Goal: Navigation & Orientation: Find specific page/section

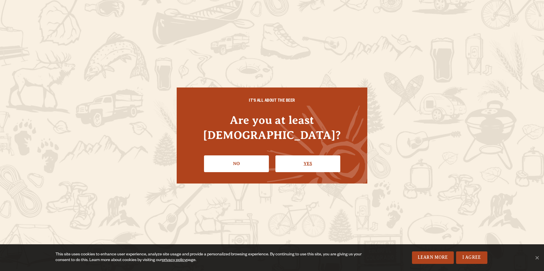
click at [289, 156] on link "Yes" at bounding box center [307, 164] width 65 height 16
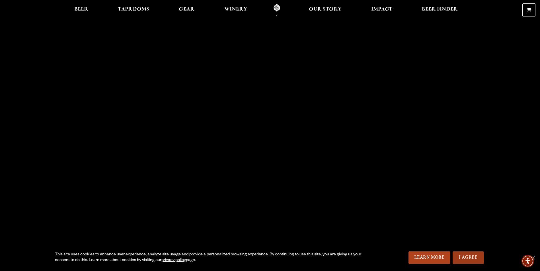
click at [460, 260] on link "I Agree" at bounding box center [467, 258] width 31 height 13
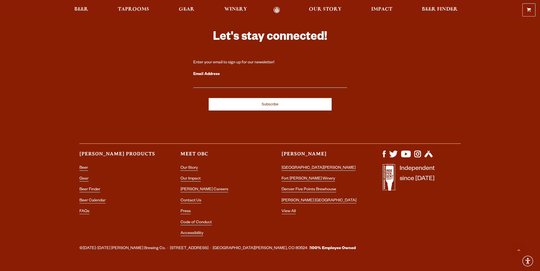
scroll to position [1684, 0]
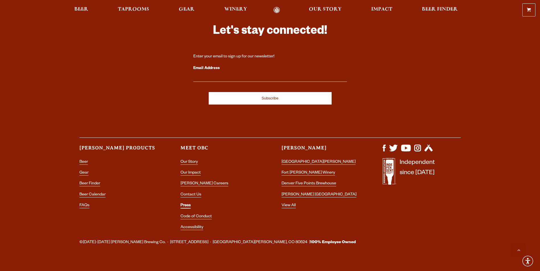
click at [186, 204] on link "Press" at bounding box center [185, 206] width 10 height 5
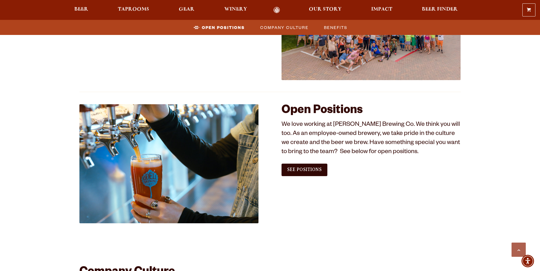
scroll to position [313, 0]
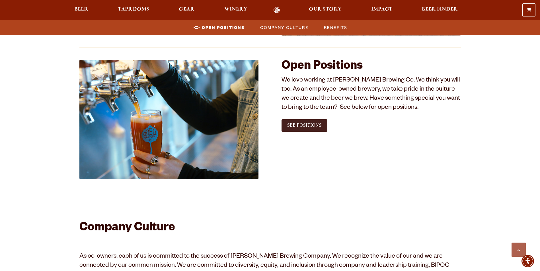
click at [301, 122] on link "See Positions" at bounding box center [304, 125] width 46 height 13
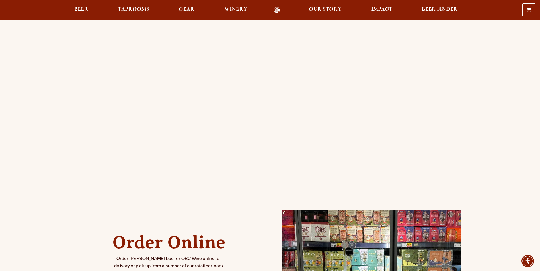
scroll to position [85, 0]
